Goal: Transaction & Acquisition: Purchase product/service

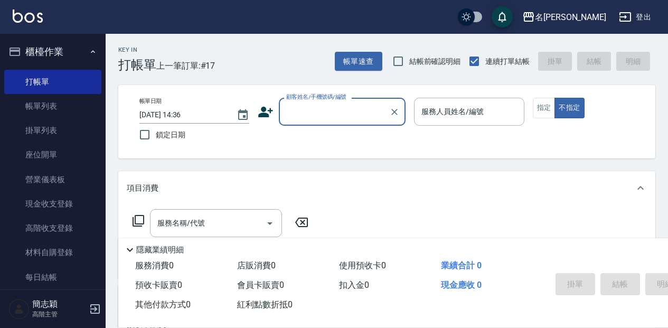
scroll to position [70, 0]
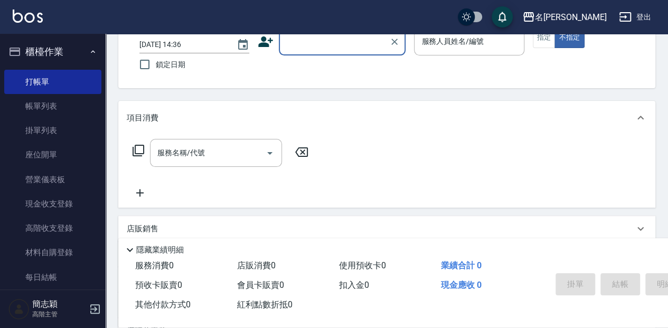
click at [340, 42] on input "顧客姓名/手機號碼/編號" at bounding box center [334, 41] width 101 height 18
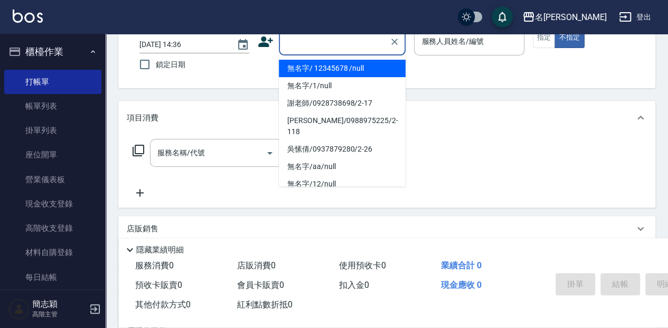
click at [337, 70] on li "無名字/ 12345678 /null" at bounding box center [342, 68] width 127 height 17
type input "無名字/ 12345678 /null"
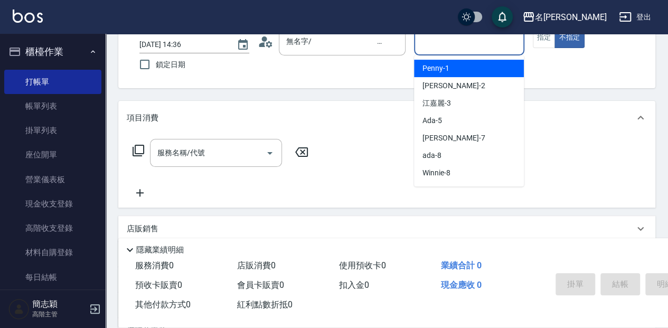
drag, startPoint x: 456, startPoint y: 35, endPoint x: 460, endPoint y: 63, distance: 27.7
click at [456, 35] on input "服務人員姓名/編號" at bounding box center [469, 41] width 100 height 18
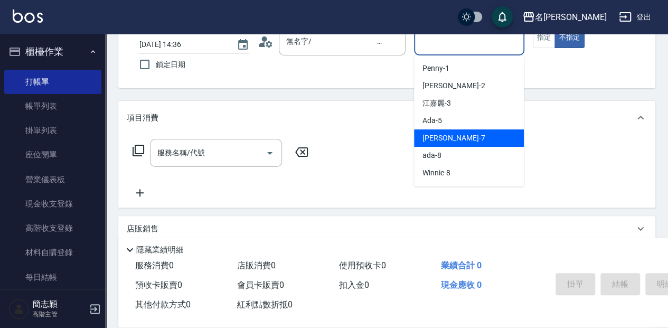
drag, startPoint x: 478, startPoint y: 141, endPoint x: 514, endPoint y: 85, distance: 67.3
click at [478, 141] on div "[PERSON_NAME] -7" at bounding box center [469, 137] width 110 height 17
type input "[PERSON_NAME]-7"
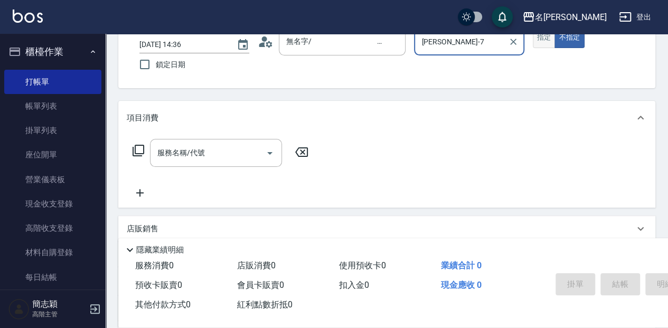
click at [544, 42] on button "指定" at bounding box center [544, 37] width 23 height 21
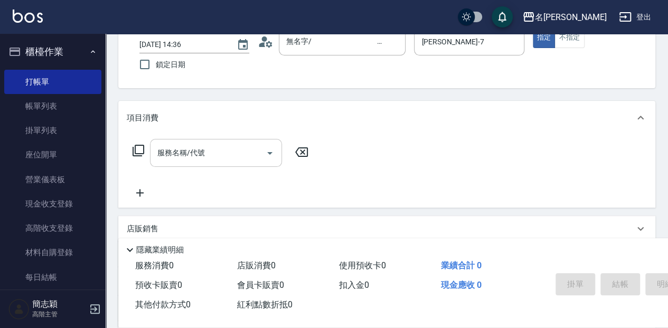
click at [208, 153] on input "服務名稱/代號" at bounding box center [208, 153] width 107 height 18
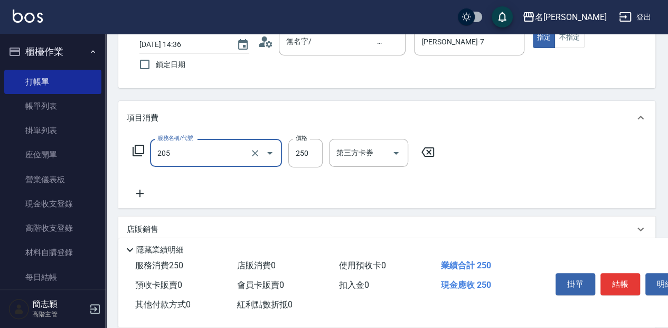
type input "洗髮(250)(205)"
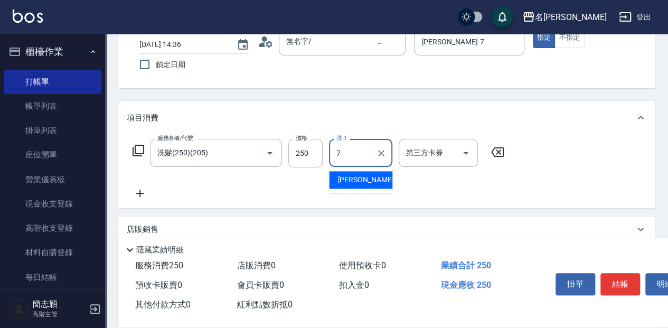
type input "[PERSON_NAME]-7"
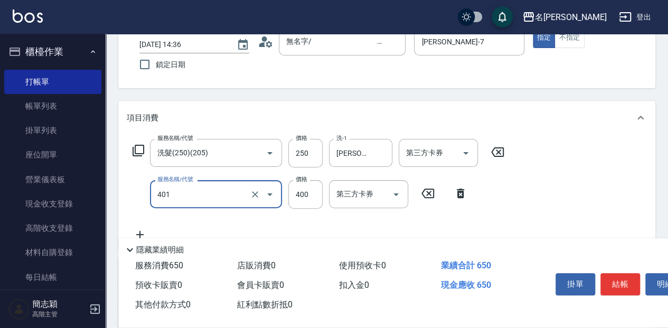
type input "剪髮(400)(401)"
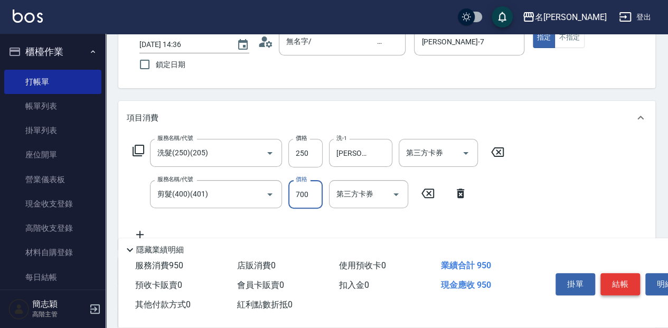
type input "700"
drag, startPoint x: 629, startPoint y: 278, endPoint x: 628, endPoint y: 272, distance: 6.4
click at [629, 278] on button "結帳" at bounding box center [621, 284] width 40 height 22
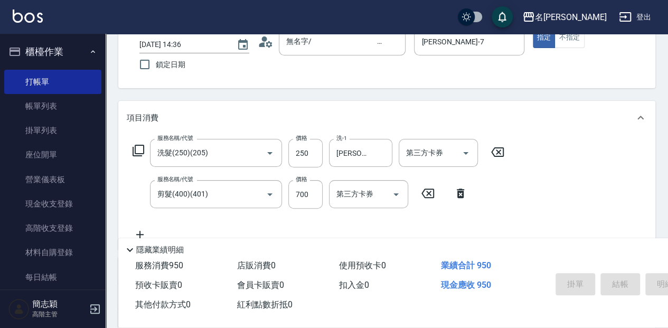
type input "[DATE] 16:16"
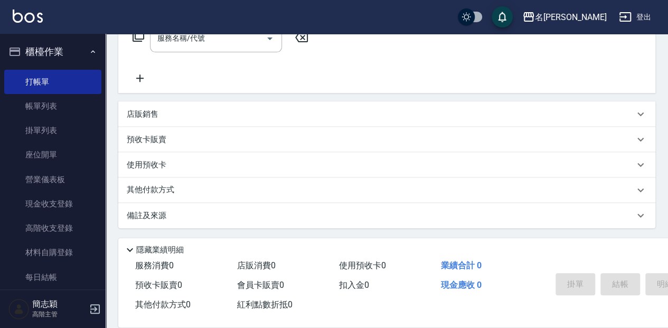
scroll to position [0, 0]
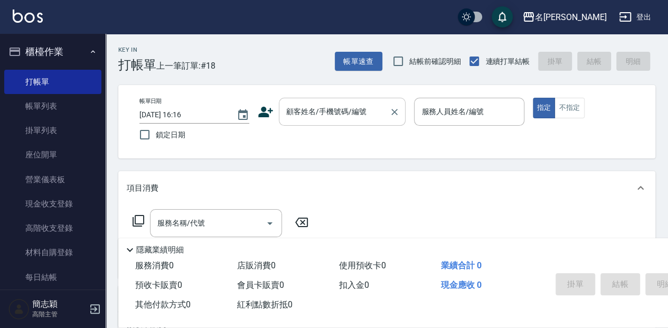
click at [318, 115] on input "顧客姓名/手機號碼/編號" at bounding box center [334, 111] width 101 height 18
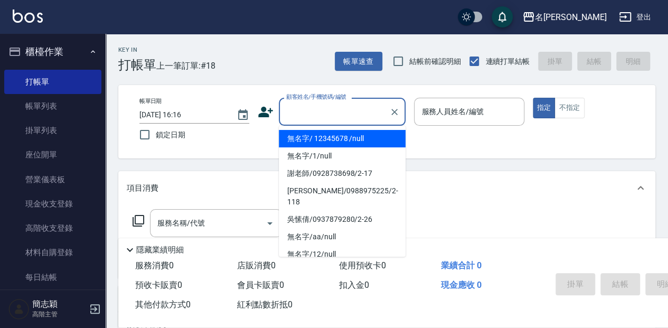
click at [353, 134] on li "無名字/ 12345678 /null" at bounding box center [342, 138] width 127 height 17
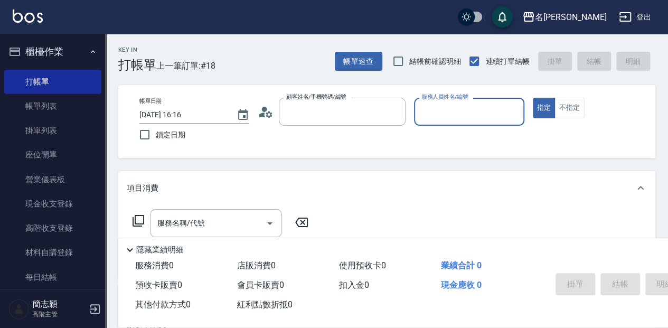
type input "無名字/ 12345678 /null"
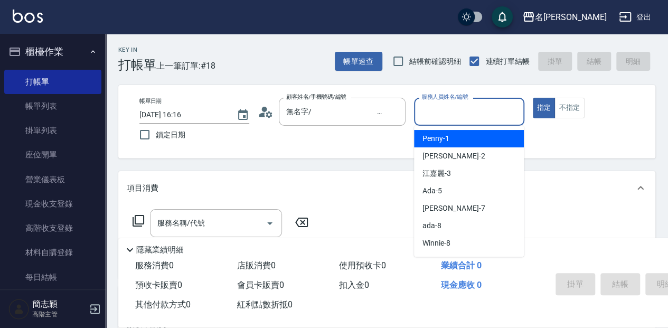
drag, startPoint x: 461, startPoint y: 108, endPoint x: 437, endPoint y: 141, distance: 40.2
click at [459, 117] on input "服務人員姓名/編號" at bounding box center [469, 111] width 100 height 18
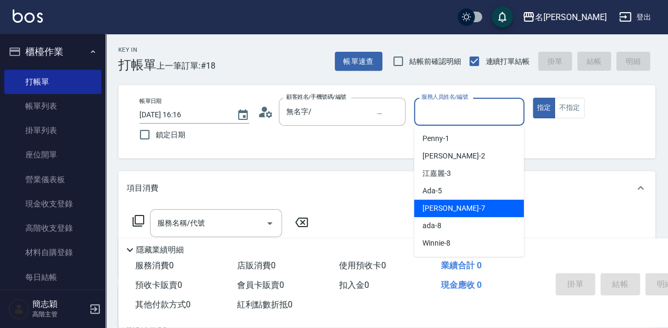
click at [463, 209] on div "[PERSON_NAME] -7" at bounding box center [469, 208] width 110 height 17
type input "[PERSON_NAME]-7"
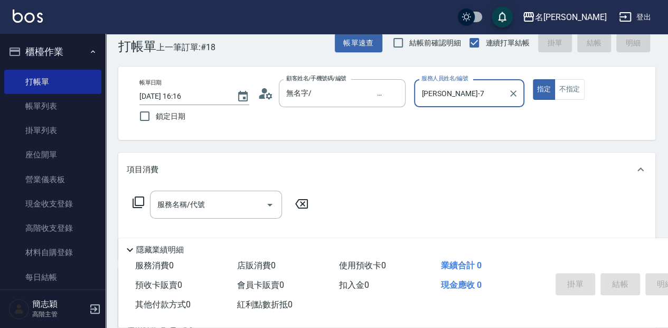
scroll to position [35, 0]
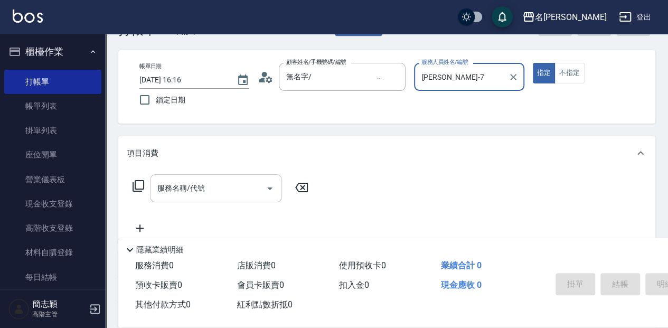
click at [192, 189] on div "服務名稱/代號 服務名稱/代號" at bounding box center [216, 188] width 132 height 28
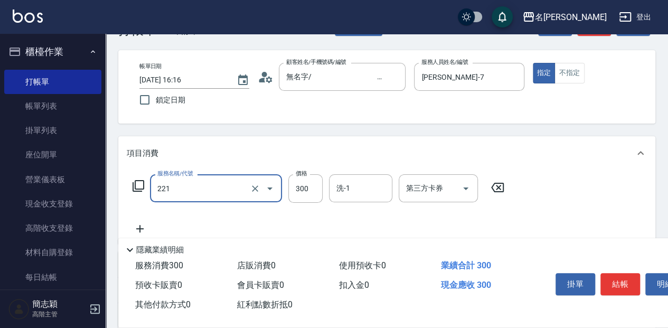
type input "洗髮300(221)"
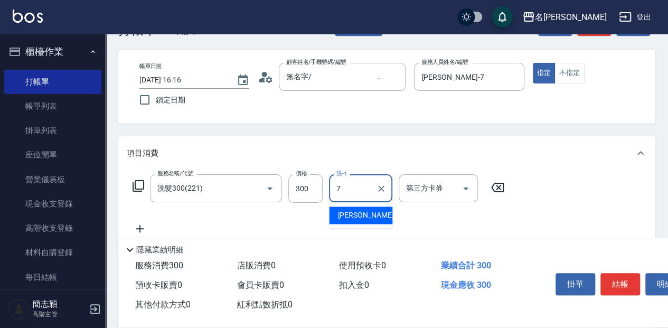
type input "[PERSON_NAME]-7"
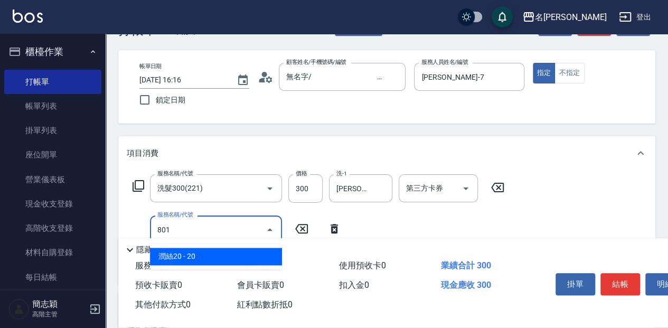
type input "潤絲20(801)"
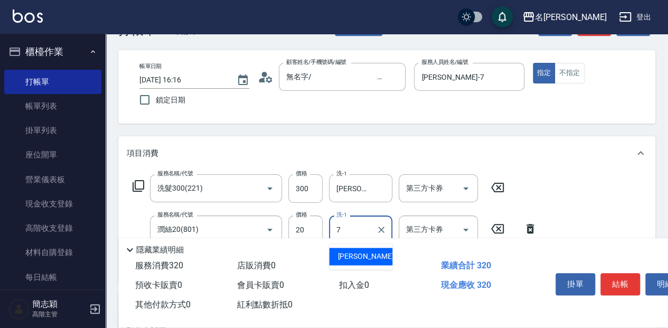
type input "[PERSON_NAME]-7"
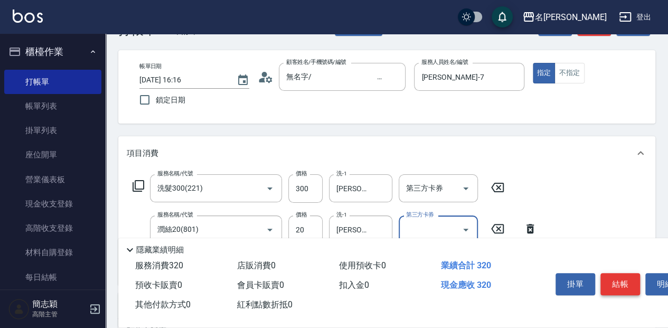
click at [610, 284] on button "結帳" at bounding box center [621, 284] width 40 height 22
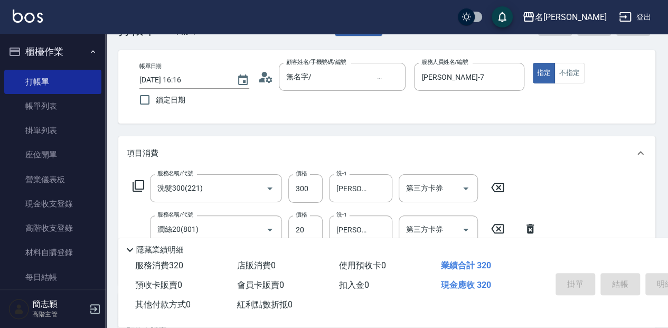
type input "[DATE] 16:17"
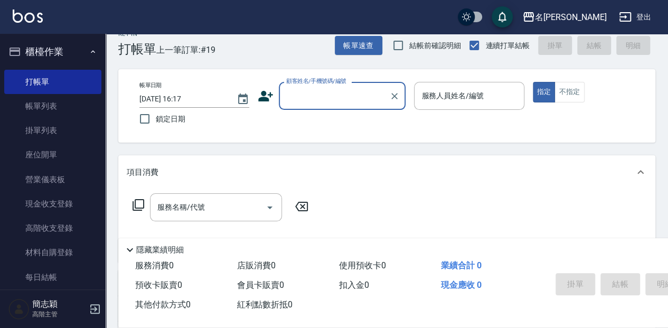
scroll to position [0, 0]
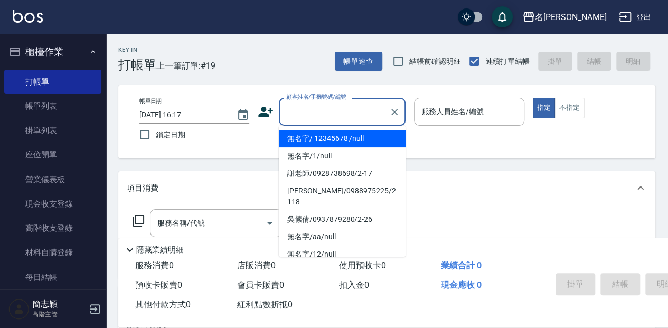
click at [291, 111] on input "顧客姓名/手機號碼/編號" at bounding box center [334, 111] width 101 height 18
click at [305, 138] on li "無名字/ 12345678 /null" at bounding box center [342, 138] width 127 height 17
type input "無名字/ 12345678 /null"
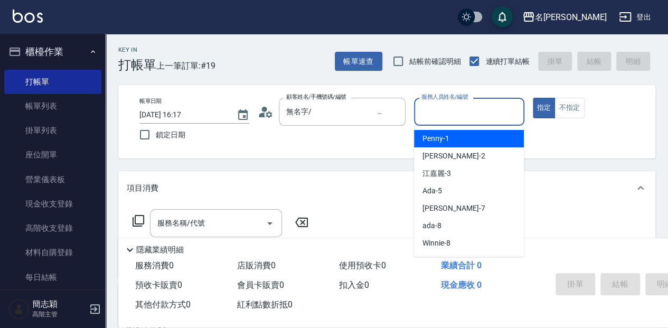
click at [437, 112] on input "服務人員姓名/編號" at bounding box center [469, 111] width 100 height 18
type input "瓦皮-A"
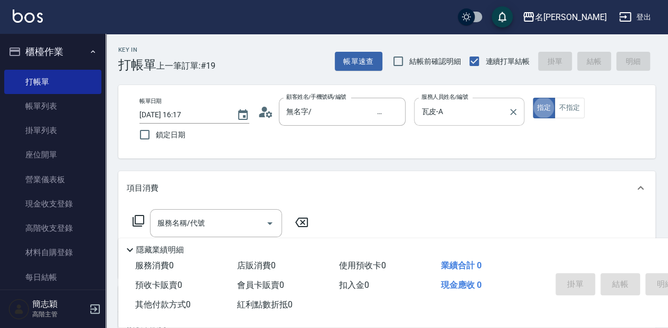
type button "true"
click at [147, 245] on p "隱藏業績明細" at bounding box center [160, 250] width 48 height 11
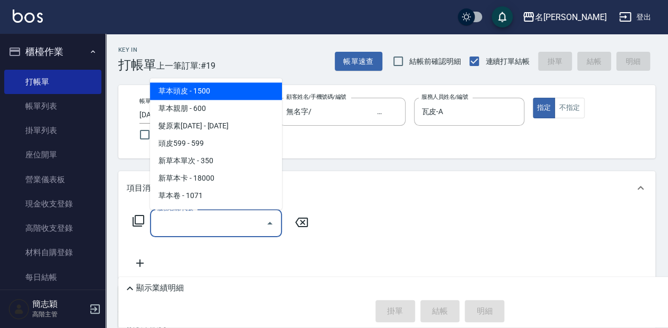
click at [165, 222] on input "服務名稱/代號" at bounding box center [208, 223] width 107 height 18
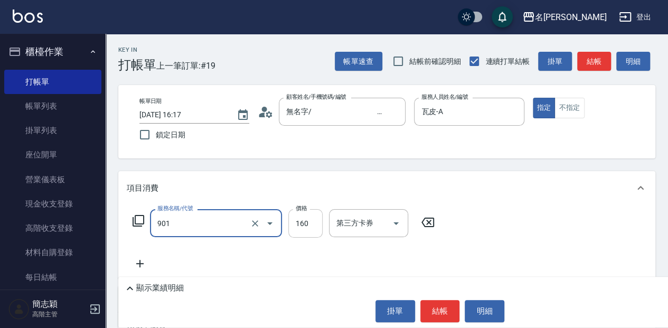
type input "修手(901)"
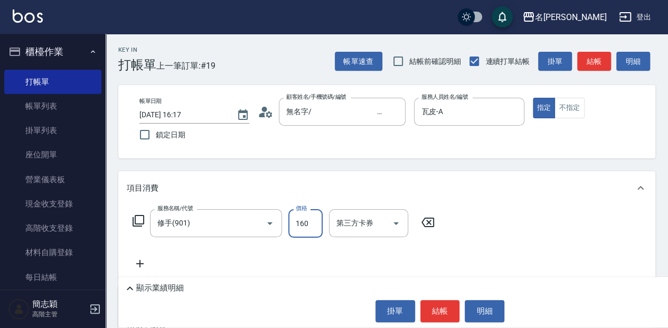
click at [313, 224] on input "160" at bounding box center [305, 223] width 34 height 29
type input "1100"
click at [430, 314] on button "結帳" at bounding box center [441, 311] width 40 height 22
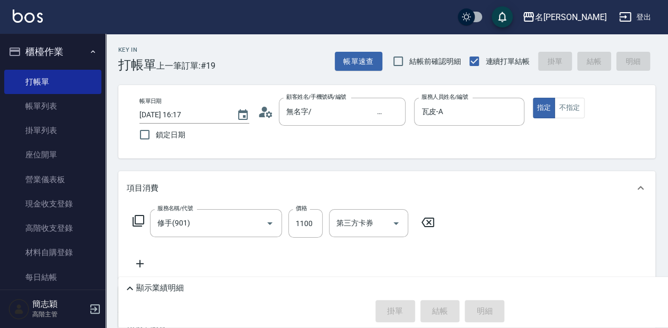
type input "[DATE] 16:41"
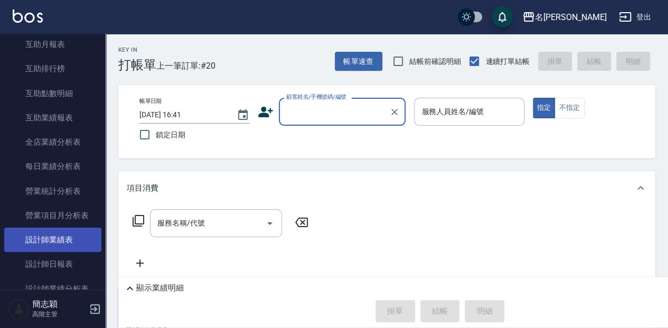
scroll to position [563, 0]
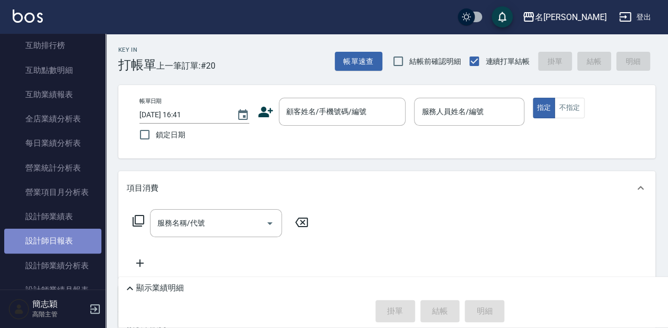
click at [82, 240] on link "設計師日報表" at bounding box center [52, 241] width 97 height 24
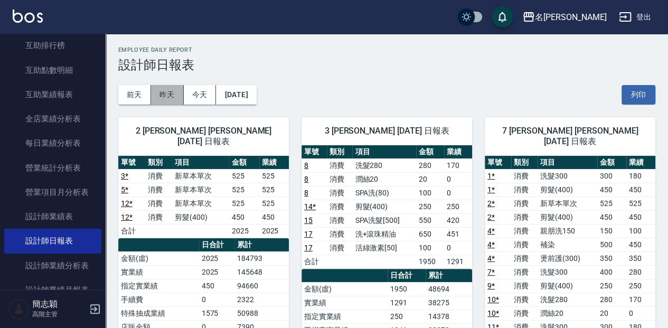
click at [168, 95] on button "昨天" at bounding box center [167, 95] width 33 height 20
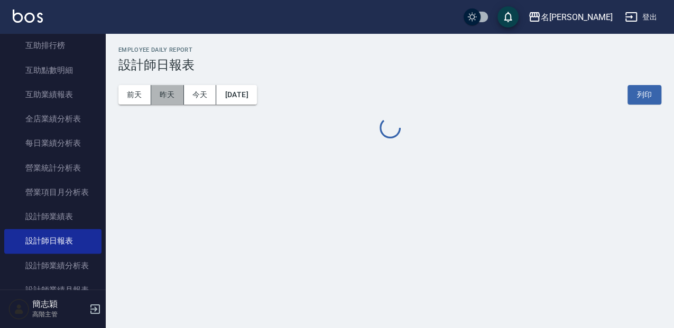
click at [168, 95] on button "昨天" at bounding box center [167, 95] width 33 height 20
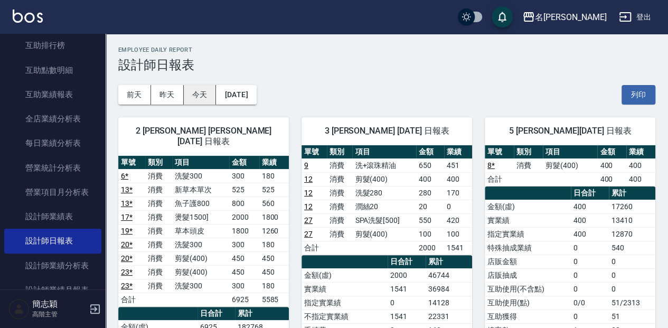
click at [194, 92] on button "今天" at bounding box center [200, 95] width 33 height 20
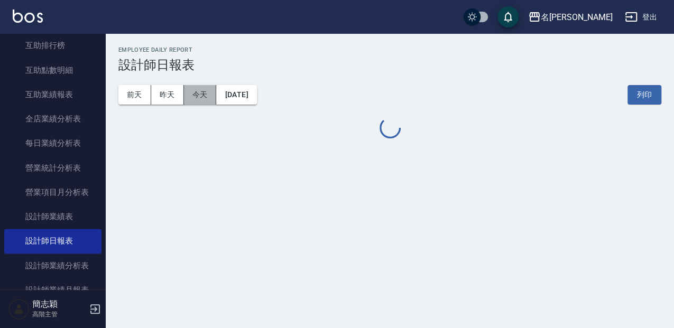
click at [195, 93] on button "今天" at bounding box center [200, 95] width 33 height 20
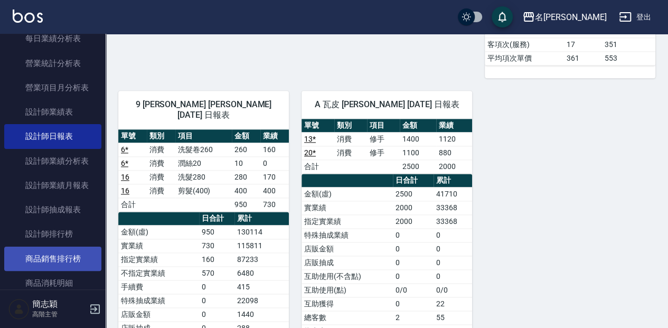
scroll to position [669, 0]
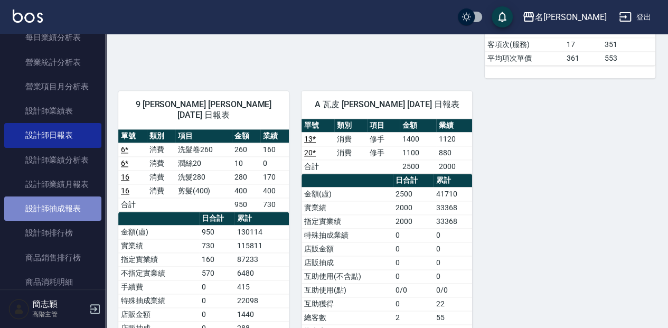
click at [66, 207] on link "設計師抽成報表" at bounding box center [52, 209] width 97 height 24
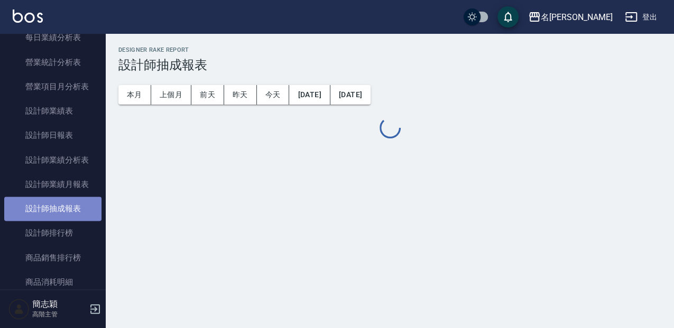
click at [66, 207] on link "設計師抽成報表" at bounding box center [52, 209] width 97 height 24
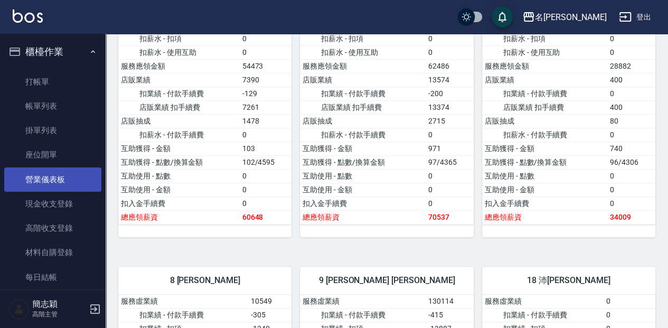
scroll to position [317, 0]
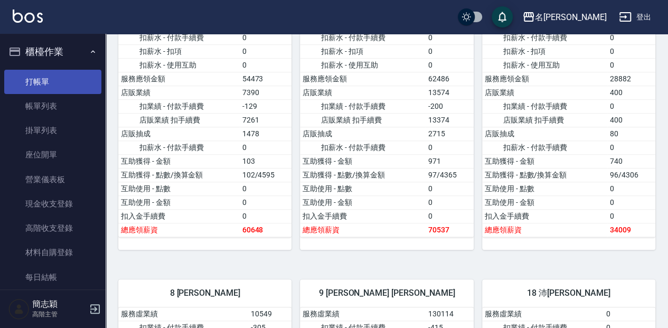
click at [85, 81] on link "打帳單" at bounding box center [52, 82] width 97 height 24
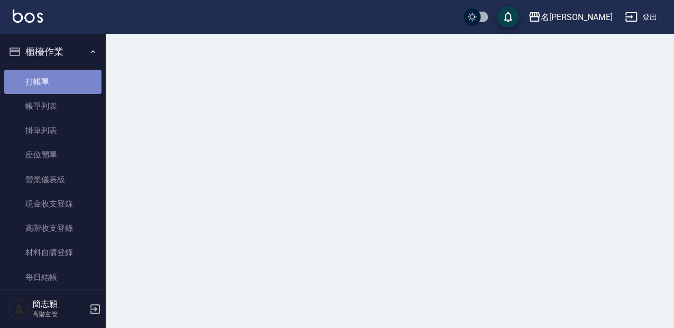
click at [85, 81] on link "打帳單" at bounding box center [52, 82] width 97 height 24
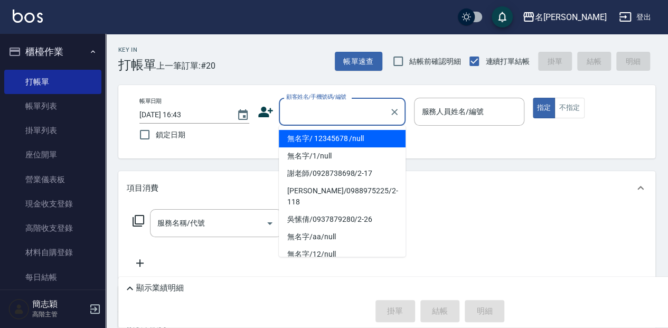
click at [302, 117] on input "顧客姓名/手機號碼/編號" at bounding box center [334, 111] width 101 height 18
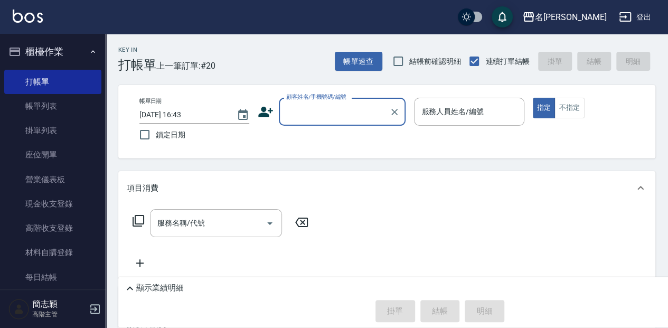
click at [311, 115] on input "顧客姓名/手機號碼/編號" at bounding box center [334, 111] width 101 height 18
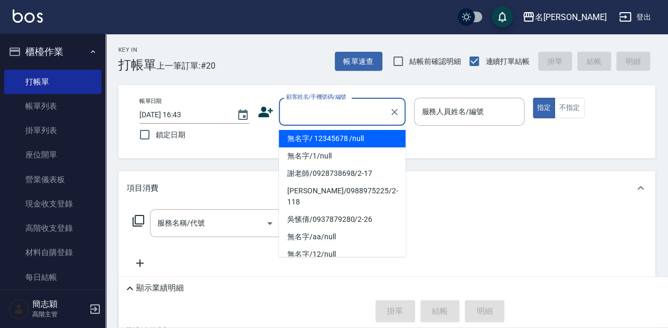
drag, startPoint x: 317, startPoint y: 141, endPoint x: 441, endPoint y: 111, distance: 127.5
click at [316, 141] on li "無名字/ 12345678 /null" at bounding box center [342, 138] width 127 height 17
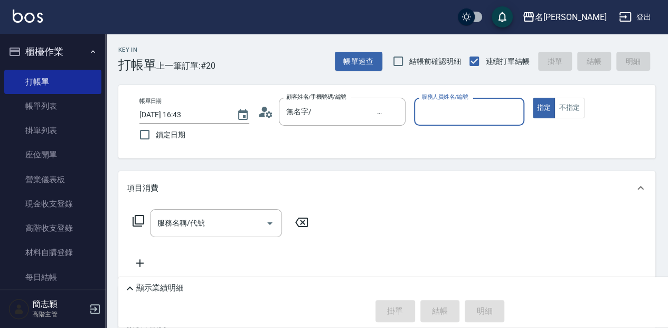
type input "無名字/ 12345678 /null"
click at [442, 111] on input "服務人員姓名/編號" at bounding box center [469, 111] width 100 height 18
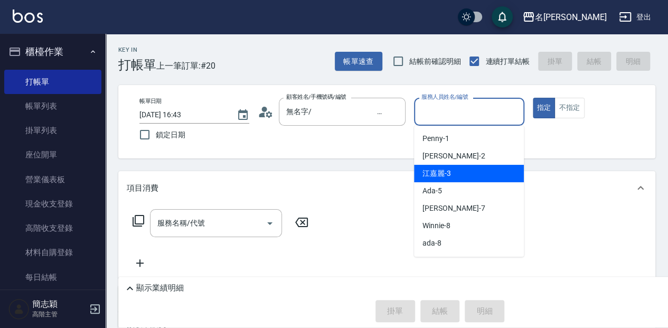
drag, startPoint x: 455, startPoint y: 180, endPoint x: 469, endPoint y: 166, distance: 19.8
click at [454, 181] on div "[PERSON_NAME]-3" at bounding box center [469, 173] width 110 height 17
type input "江嘉麗-3"
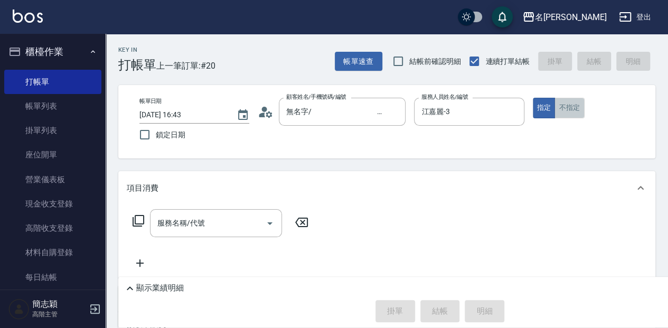
click at [566, 110] on button "不指定" at bounding box center [570, 108] width 30 height 21
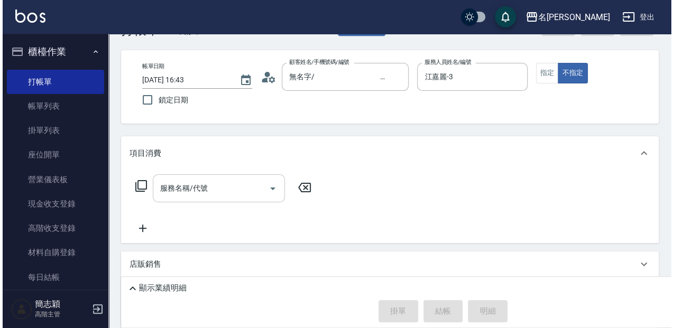
scroll to position [35, 0]
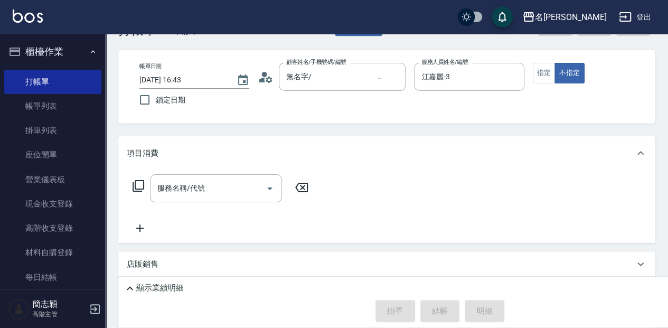
click at [139, 187] on icon at bounding box center [138, 186] width 13 height 13
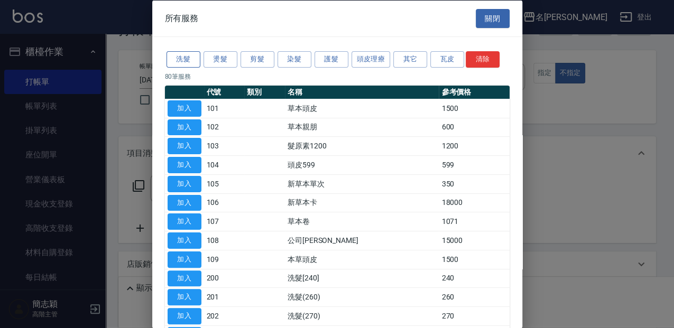
click at [184, 59] on button "洗髮" at bounding box center [183, 59] width 34 height 16
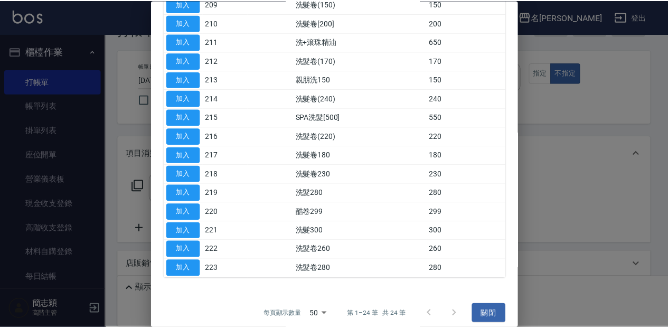
scroll to position [277, 0]
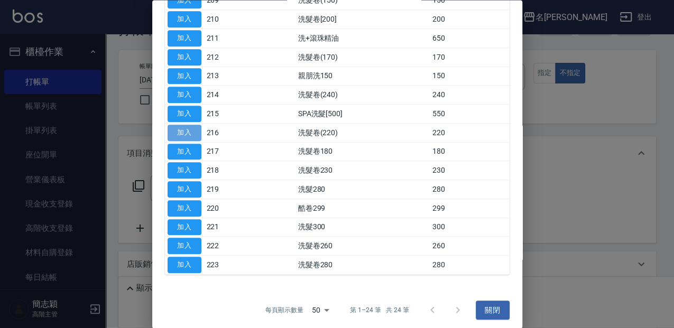
click at [192, 133] on button "加入" at bounding box center [184, 133] width 34 height 16
type input "洗髮卷(220)(216)"
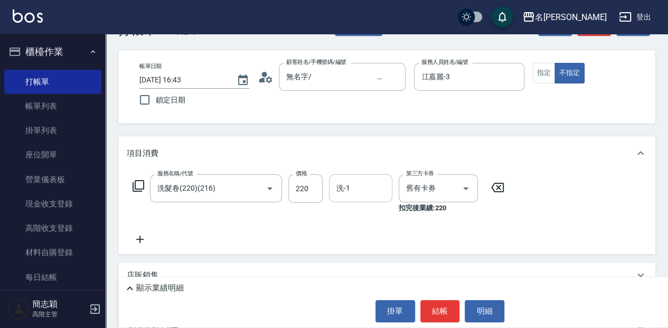
click at [364, 195] on input "洗-1" at bounding box center [361, 188] width 54 height 18
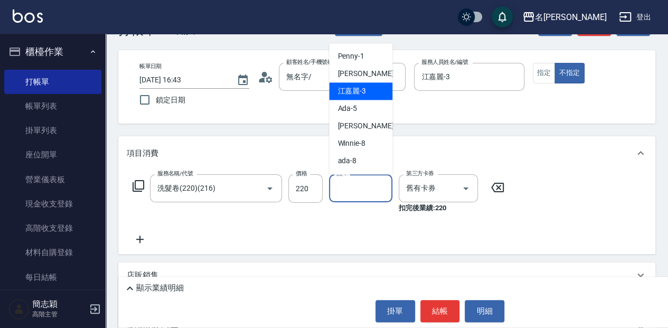
click at [360, 81] on div "[PERSON_NAME] -2" at bounding box center [360, 73] width 63 height 17
type input "[PERSON_NAME]-2"
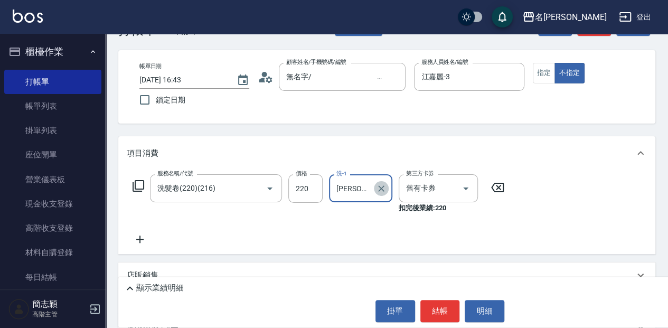
click at [383, 185] on icon "Clear" at bounding box center [381, 188] width 11 height 11
click at [357, 186] on input "洗-1" at bounding box center [361, 188] width 54 height 18
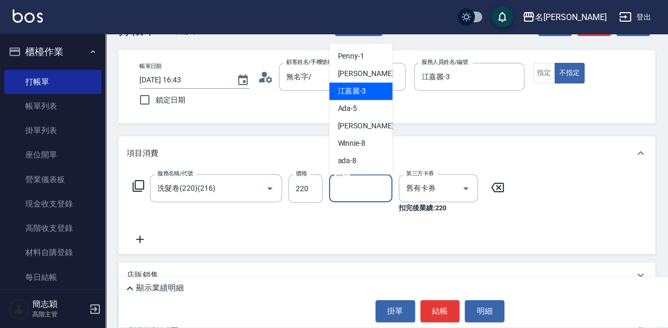
drag, startPoint x: 353, startPoint y: 101, endPoint x: 355, endPoint y: 94, distance: 7.6
click at [355, 94] on ul "Penny -1 [PERSON_NAME] -2 [PERSON_NAME]-3 Ada -5 [PERSON_NAME] -7 Winnie -8 ada…" at bounding box center [360, 108] width 63 height 131
click at [355, 94] on span "[PERSON_NAME]-3" at bounding box center [352, 91] width 29 height 11
type input "江嘉麗-3"
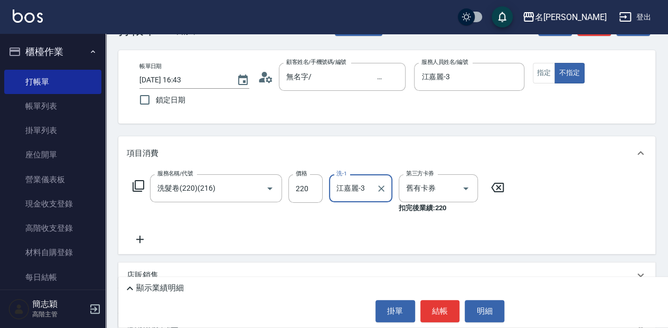
click at [137, 187] on icon at bounding box center [138, 186] width 13 height 13
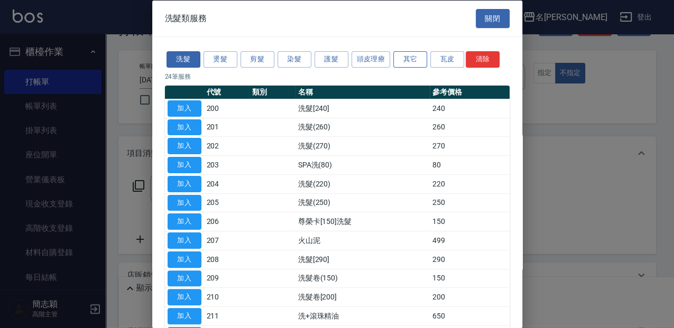
click at [405, 58] on button "其它" at bounding box center [410, 59] width 34 height 16
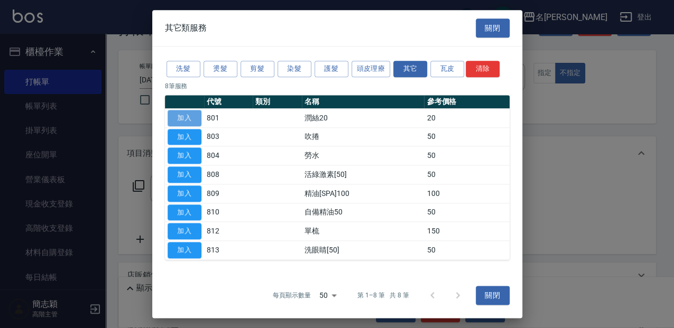
click at [182, 114] on button "加入" at bounding box center [184, 118] width 34 height 16
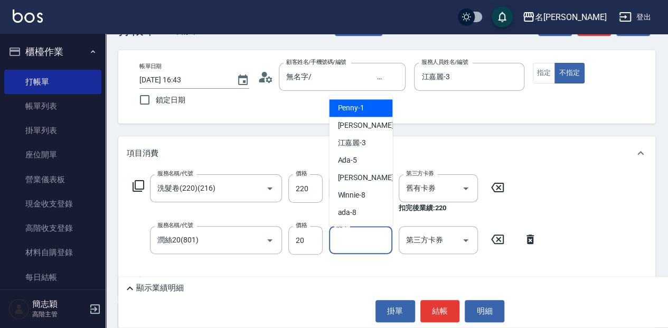
drag, startPoint x: 344, startPoint y: 239, endPoint x: 345, endPoint y: 231, distance: 7.9
click at [344, 240] on input "洗-1" at bounding box center [361, 240] width 54 height 18
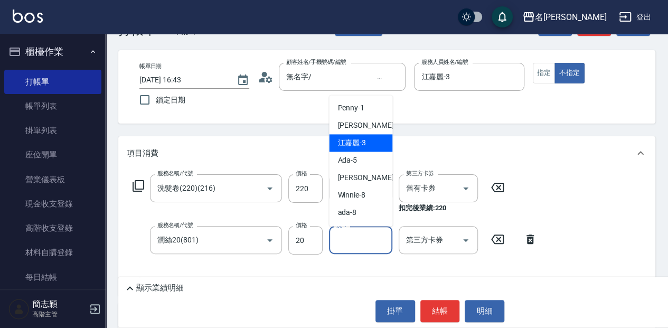
click at [369, 146] on div "[PERSON_NAME]-3" at bounding box center [360, 142] width 63 height 17
type input "江嘉麗-3"
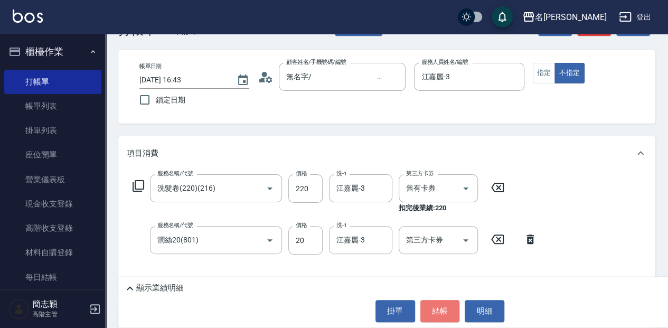
click at [435, 308] on button "結帳" at bounding box center [441, 311] width 40 height 22
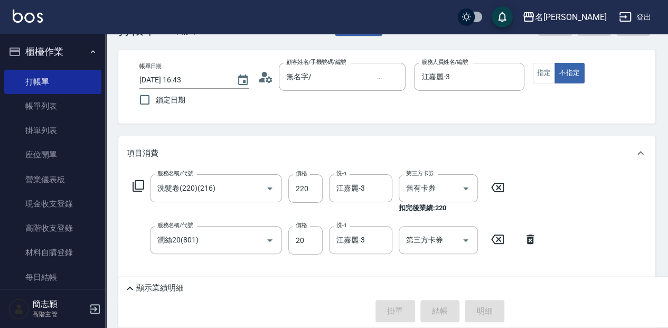
type input "[DATE] 16:48"
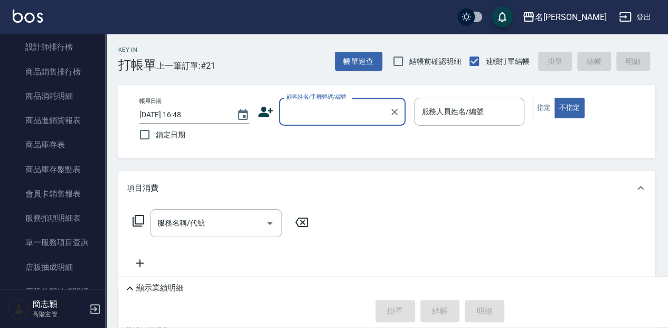
scroll to position [631, 0]
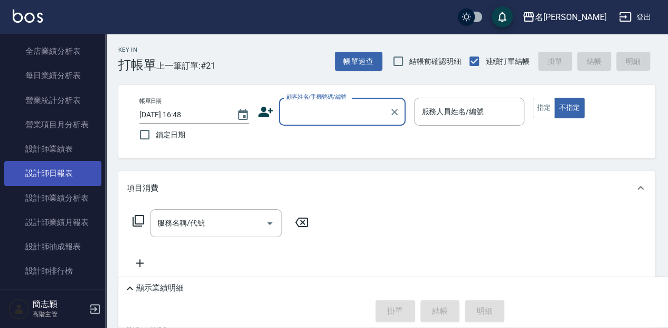
click at [64, 172] on link "設計師日報表" at bounding box center [52, 173] width 97 height 24
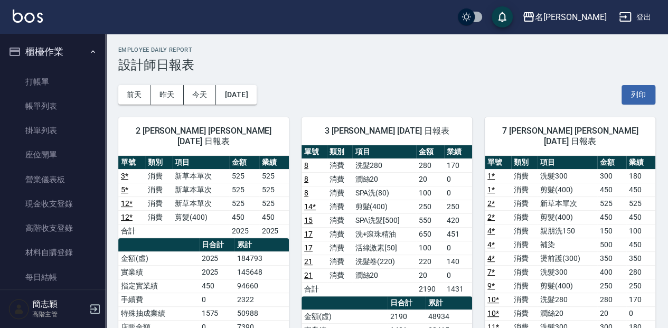
click at [79, 66] on ul "打帳單 帳單列表 掛單列表 座位開單 營業儀表板 現金收支登錄 高階收支登錄 材料自購登錄 每日結帳 排班表 現場電腦打卡 掃碼打卡" at bounding box center [52, 217] width 97 height 302
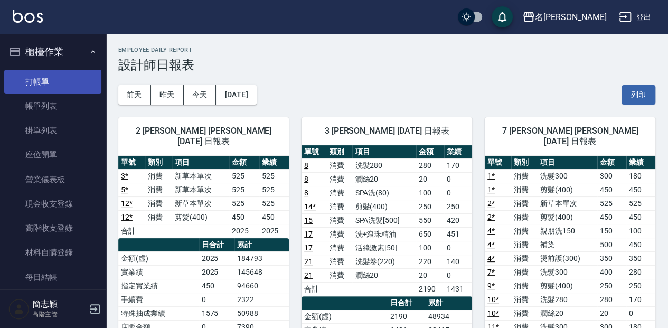
click at [78, 80] on link "打帳單" at bounding box center [52, 82] width 97 height 24
